Goal: Check status: Check status

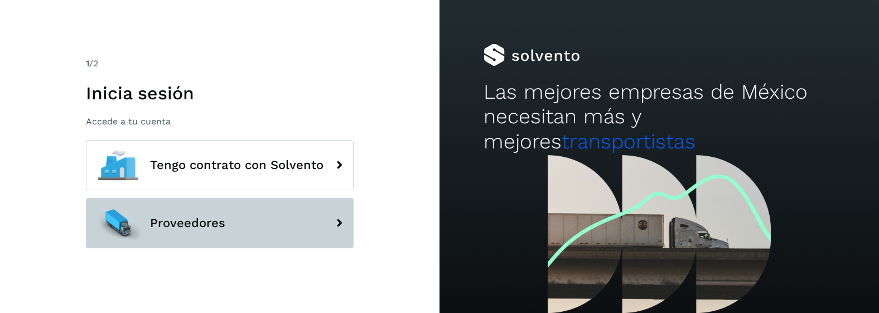
click at [181, 216] on span "Proveedores" at bounding box center [187, 222] width 75 height 13
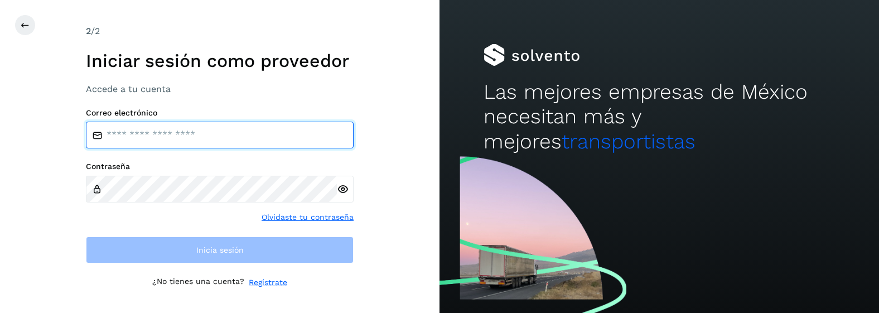
click at [191, 135] on input "email" at bounding box center [220, 135] width 268 height 27
type input "**********"
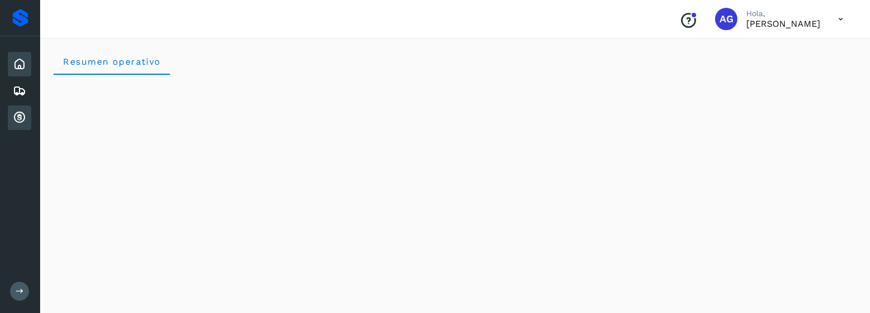
click at [22, 119] on icon at bounding box center [19, 117] width 13 height 13
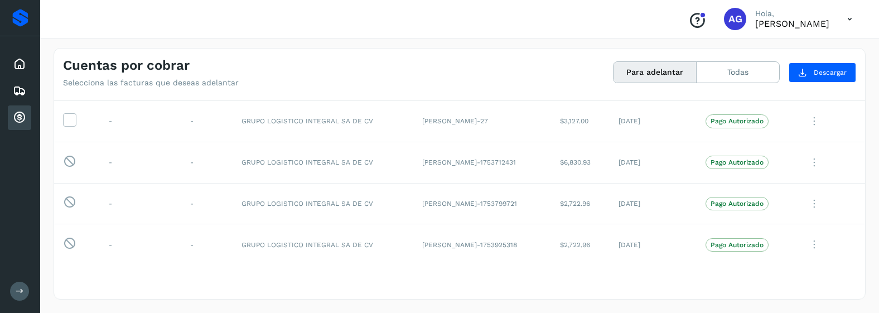
scroll to position [543, 0]
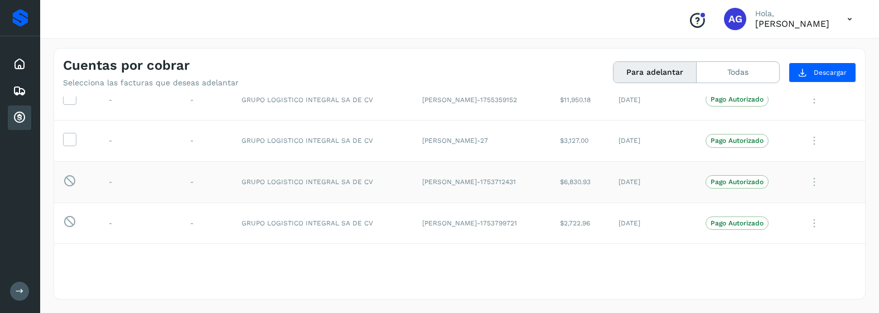
click at [804, 184] on icon at bounding box center [814, 182] width 22 height 23
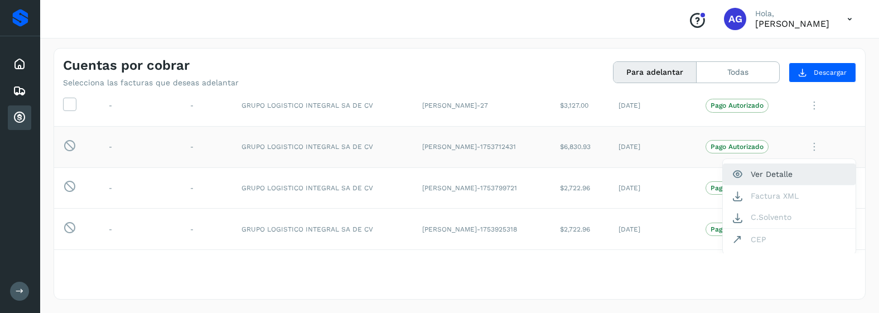
click at [806, 181] on button "Ver Detalle" at bounding box center [789, 174] width 133 height 22
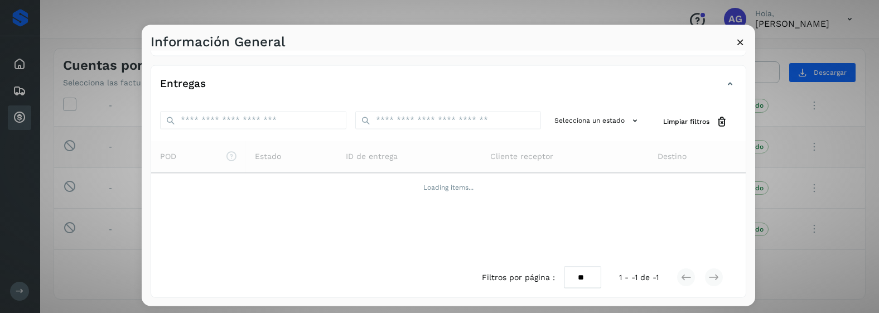
scroll to position [0, 0]
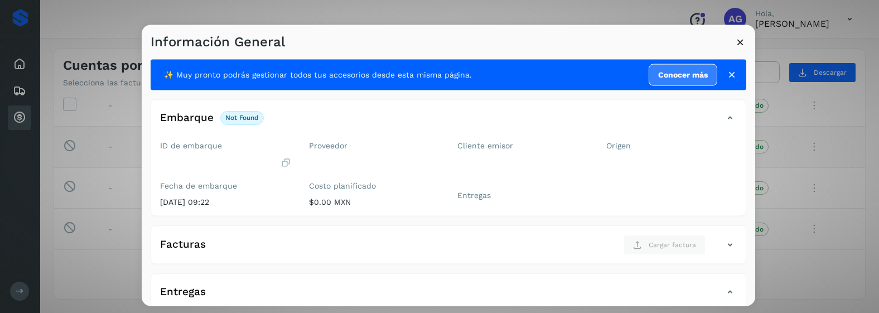
click at [726, 74] on icon at bounding box center [731, 74] width 11 height 11
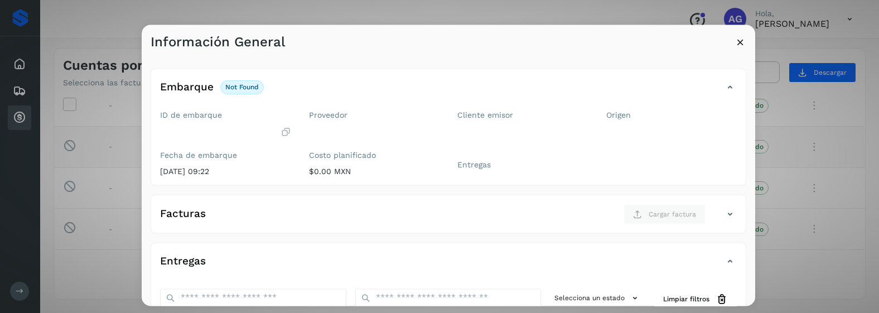
click at [741, 36] on icon at bounding box center [740, 42] width 12 height 12
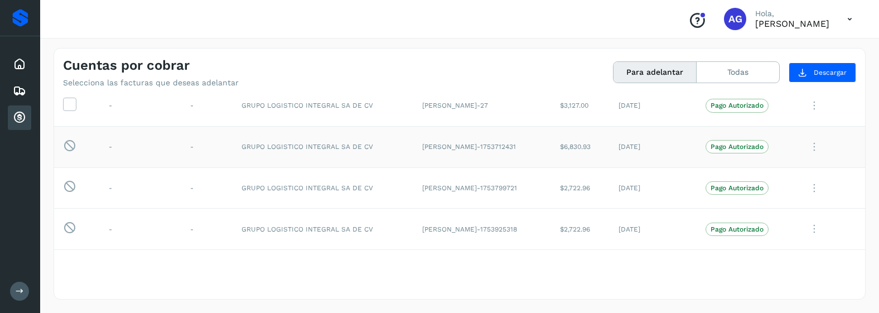
click at [746, 146] on p "Pago Autorizado" at bounding box center [736, 147] width 53 height 8
click at [716, 147] on p "Pago Autorizado" at bounding box center [736, 147] width 53 height 8
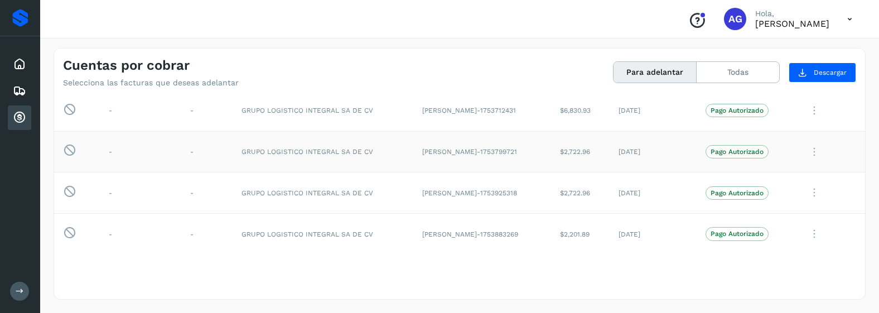
scroll to position [633, 0]
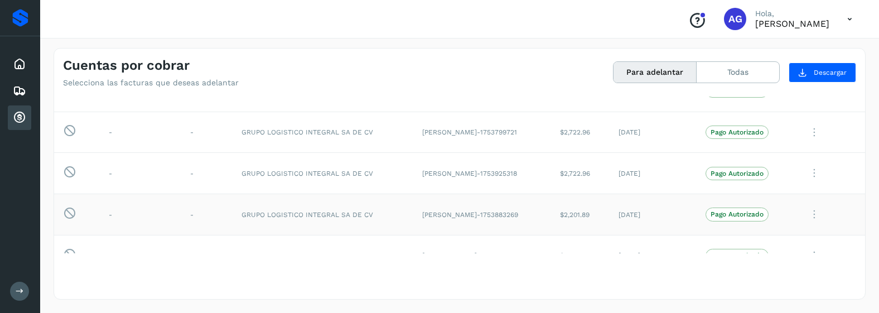
click at [480, 194] on td "[PERSON_NAME]-1753883269" at bounding box center [482, 214] width 138 height 41
click at [482, 175] on td "[PERSON_NAME]-1753925318" at bounding box center [482, 173] width 138 height 41
click at [307, 171] on td "GRUPO LOGISTICO INTEGRAL SA DE CV" at bounding box center [323, 173] width 181 height 41
click at [61, 170] on td "Esta factura no está disponible para adelanto" at bounding box center [77, 173] width 46 height 41
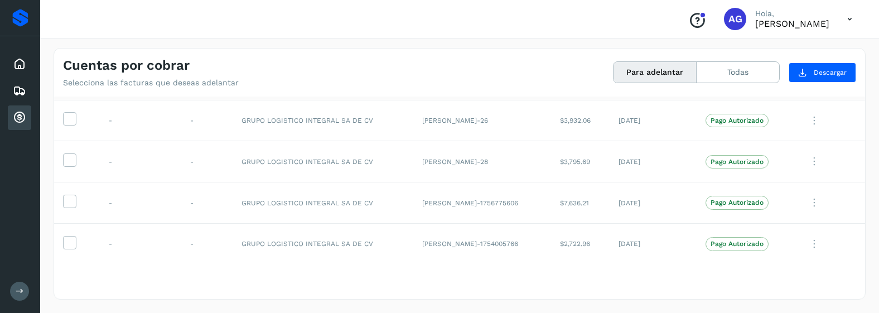
scroll to position [0, 0]
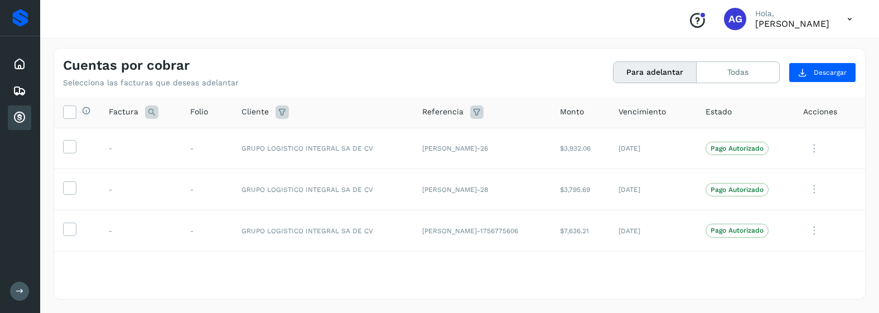
click at [849, 20] on icon at bounding box center [849, 19] width 23 height 23
click at [792, 57] on div "Cerrar sesión" at bounding box center [794, 50] width 133 height 21
